Goal: Communication & Community: Ask a question

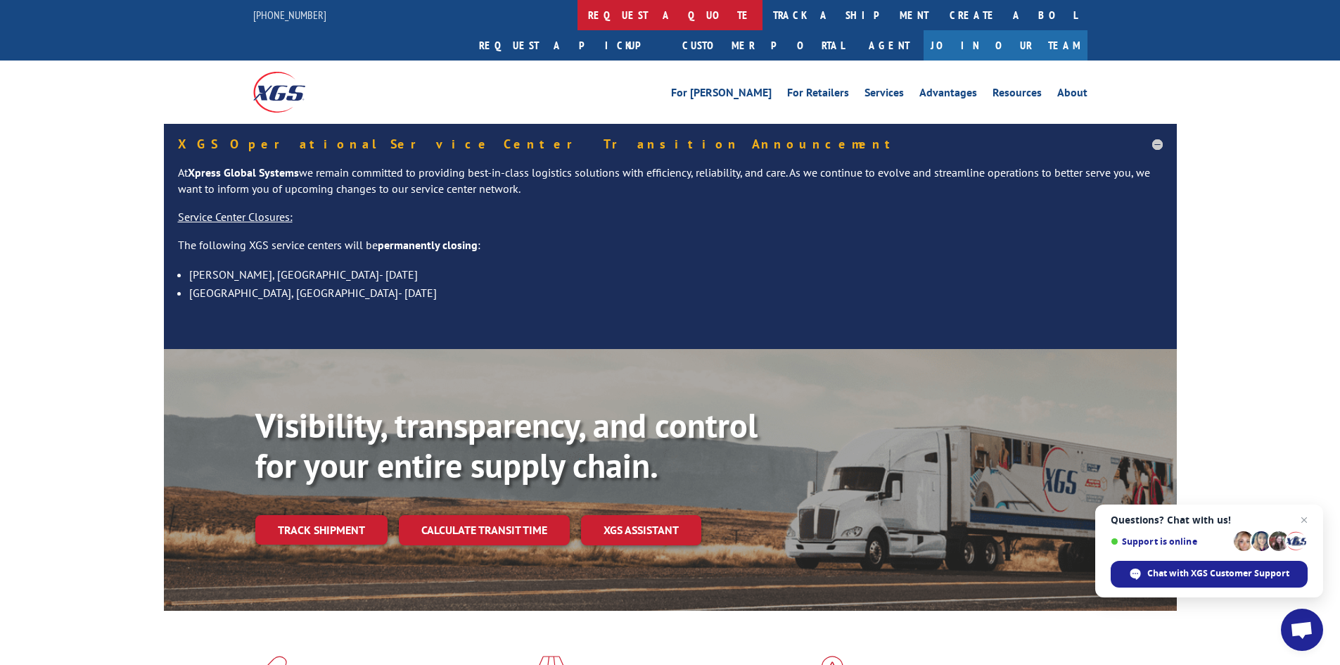
click at [577, 10] on link "request a quote" at bounding box center [669, 15] width 185 height 30
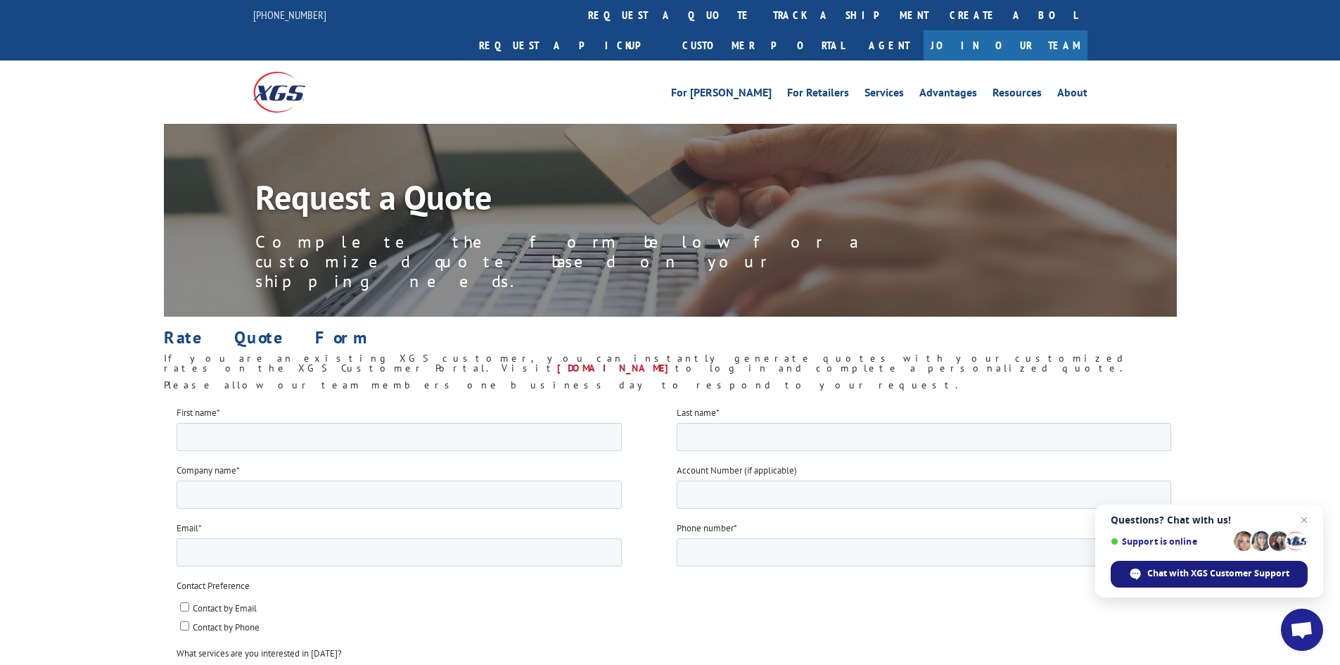
click at [1231, 575] on span "Chat with XGS Customer Support" at bounding box center [1218, 573] width 142 height 13
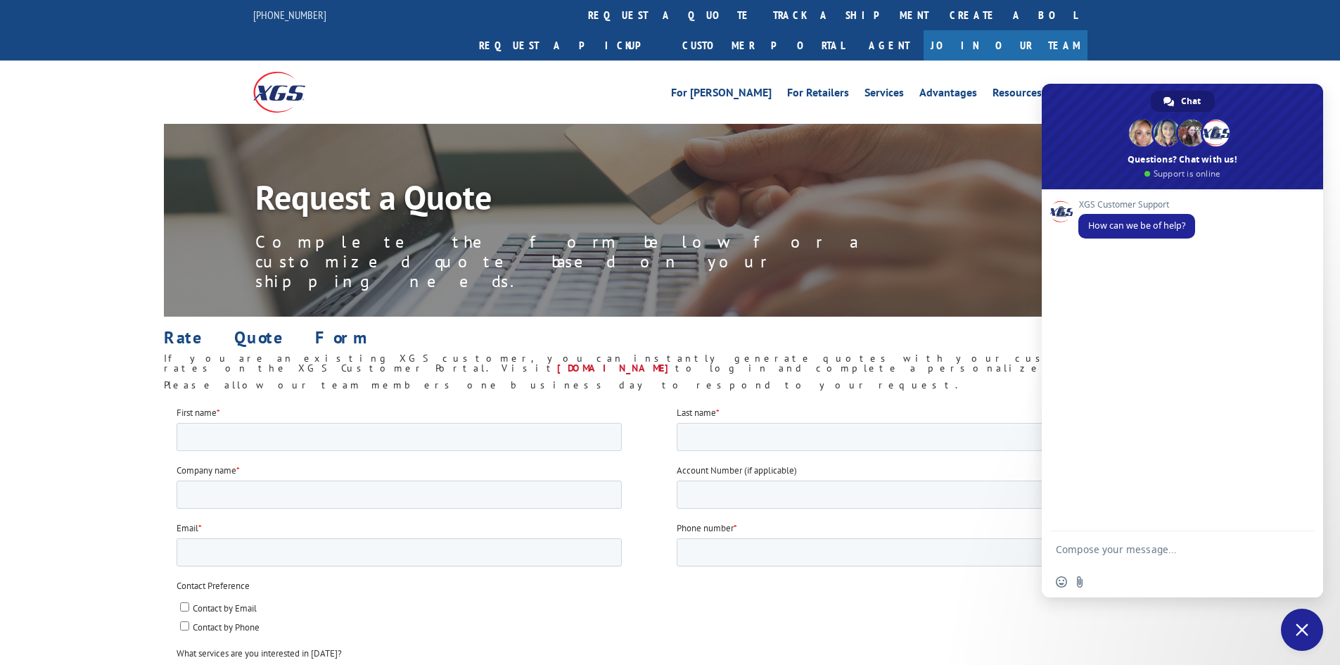
click at [1142, 556] on textarea "Compose your message..." at bounding box center [1168, 548] width 225 height 35
type textarea "I requested a quote [DATE] and haven't heard back from anything."
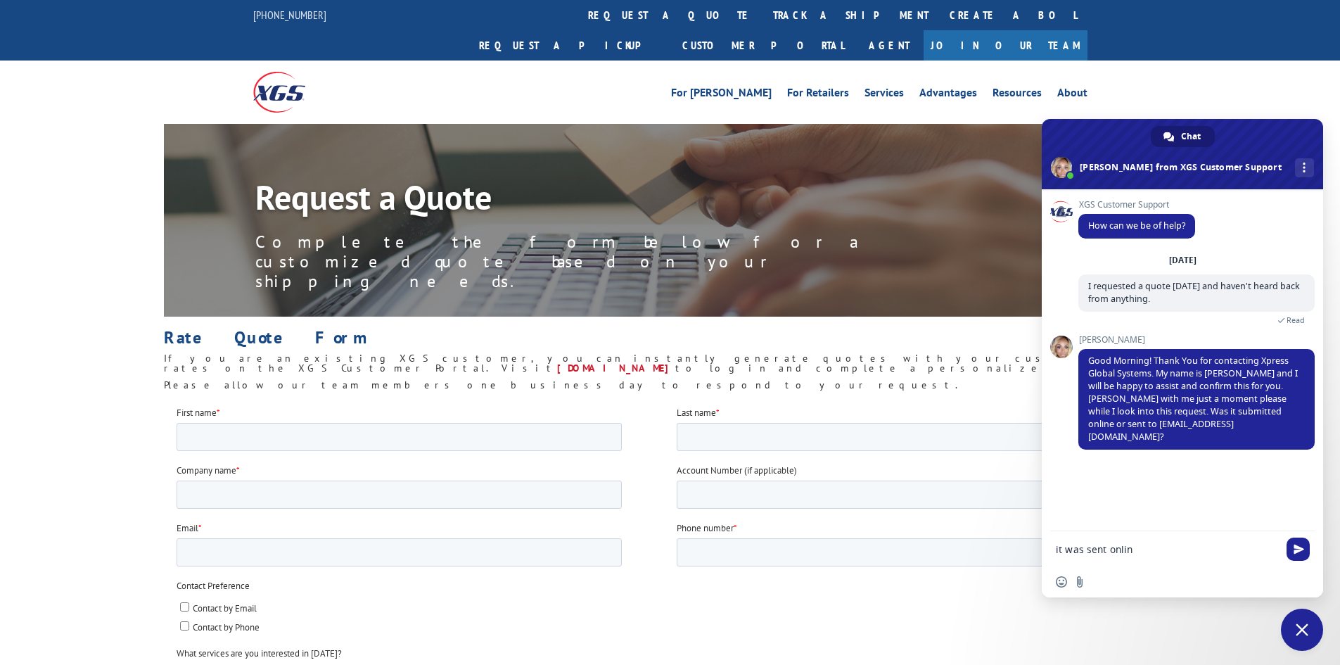
type textarea "it was sent online"
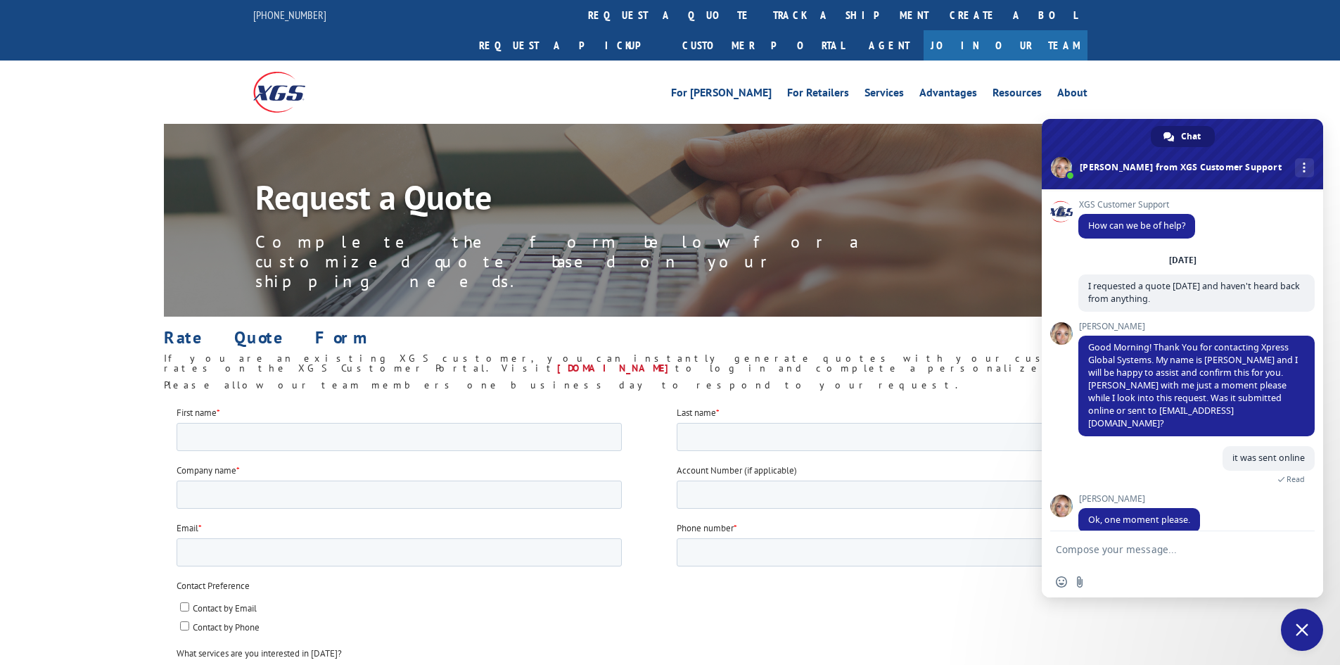
scroll to position [4, 0]
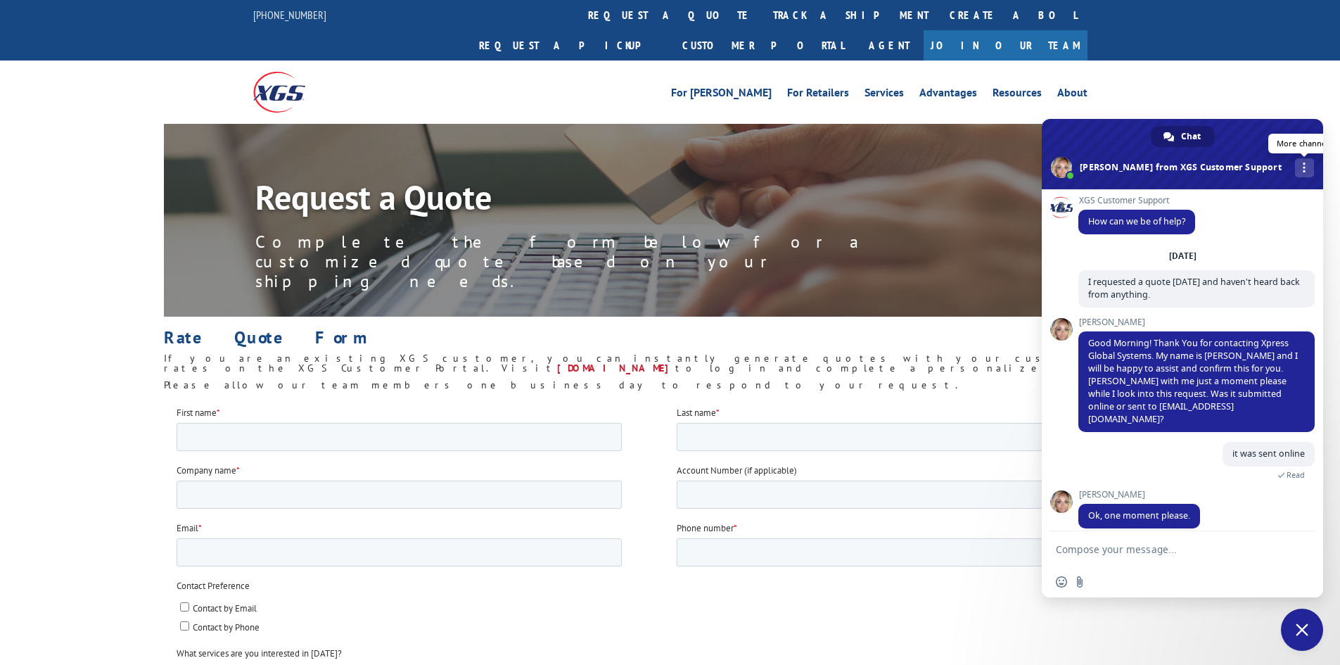
click at [1295, 171] on link "More channels" at bounding box center [1304, 167] width 19 height 19
click at [1295, 170] on link at bounding box center [1304, 167] width 19 height 19
click at [1272, 124] on div "Request a Quote Complete the form below for a customized quote based on your sh…" at bounding box center [670, 260] width 1340 height 273
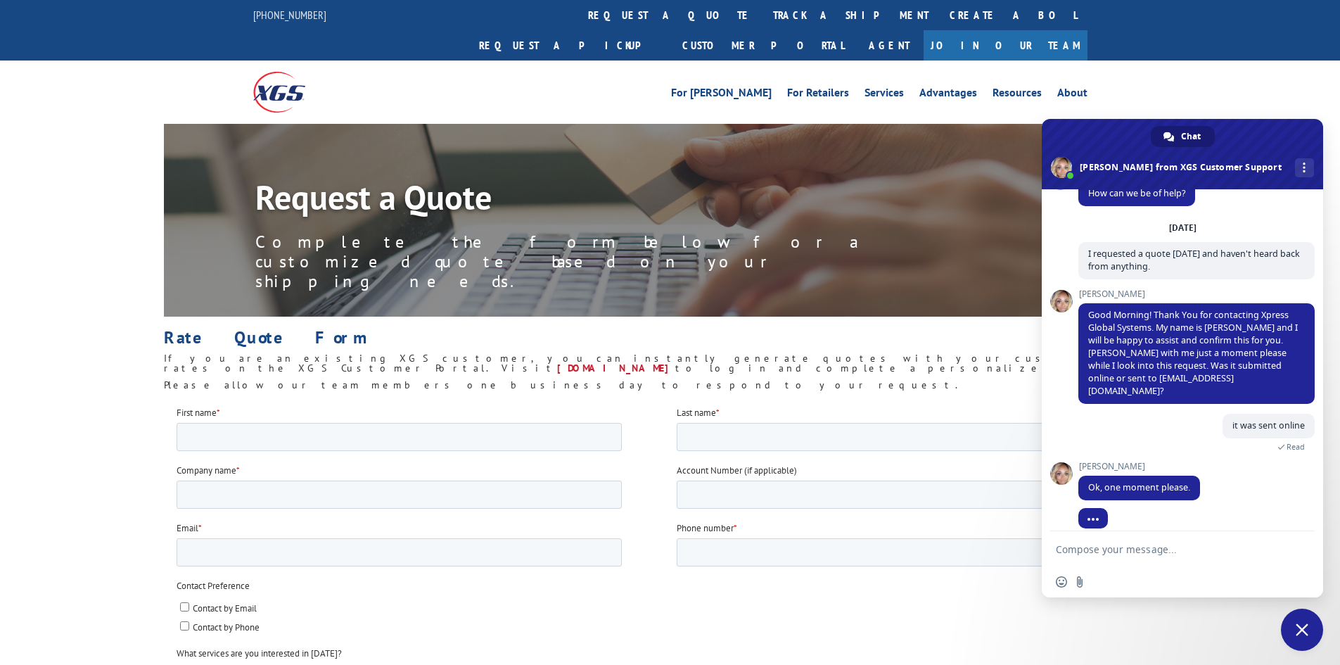
click at [841, 641] on fieldset "Contact Preference Contact by Email Contact by Phone" at bounding box center [676, 612] width 1000 height 68
click at [1106, 552] on textarea "Compose your message..." at bounding box center [1168, 548] width 225 height 35
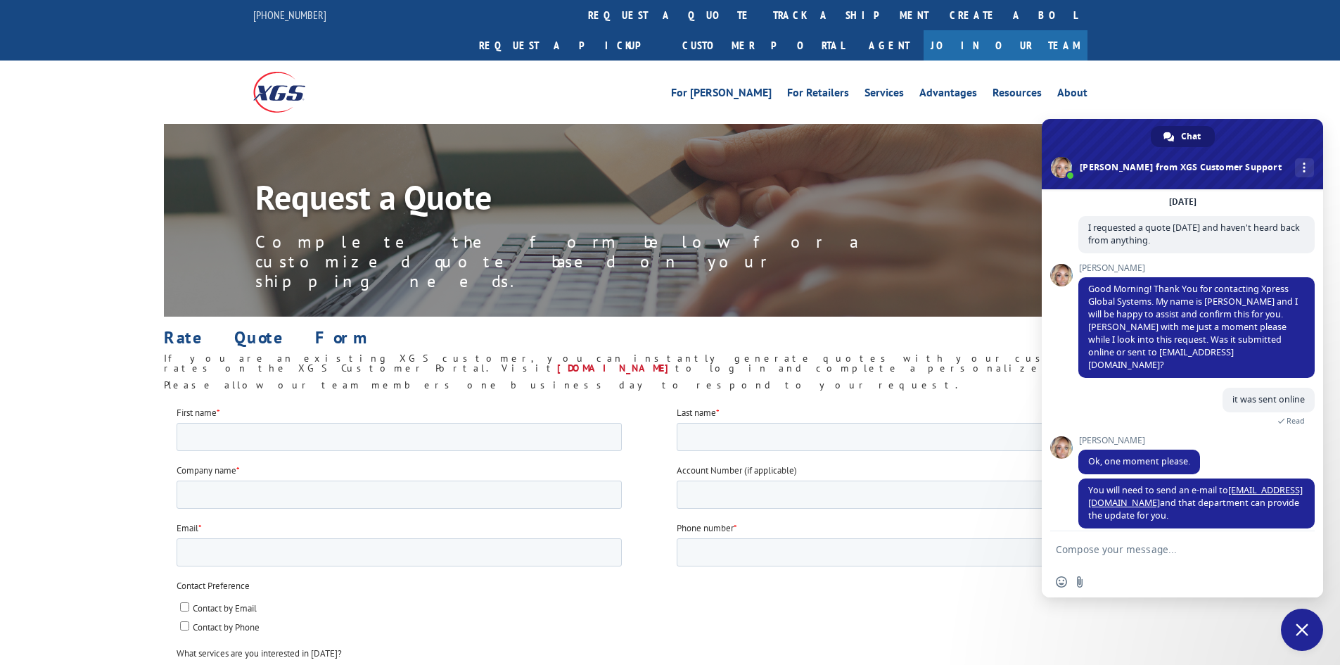
click at [1304, 630] on span "Close chat" at bounding box center [1301, 629] width 13 height 13
